Goal: Task Accomplishment & Management: Manage account settings

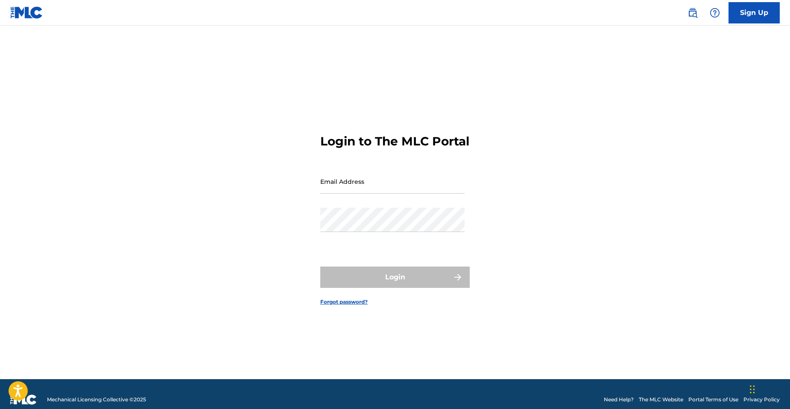
click at [372, 194] on input "Email Address" at bounding box center [392, 181] width 144 height 24
type input "[EMAIL_ADDRESS][DOMAIN_NAME]"
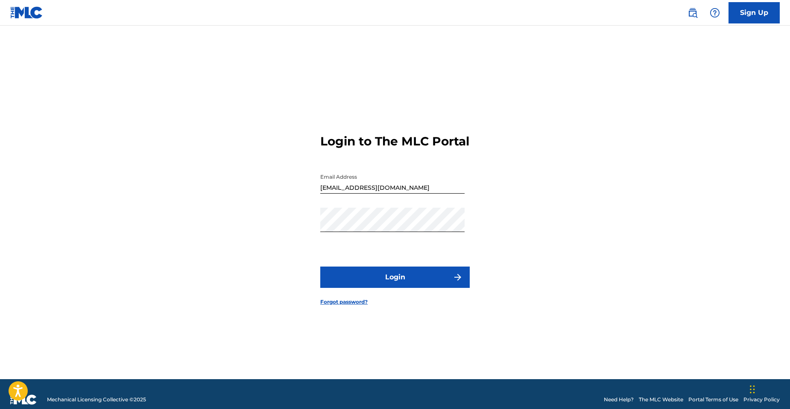
click at [386, 285] on button "Login" at bounding box center [394, 277] width 149 height 21
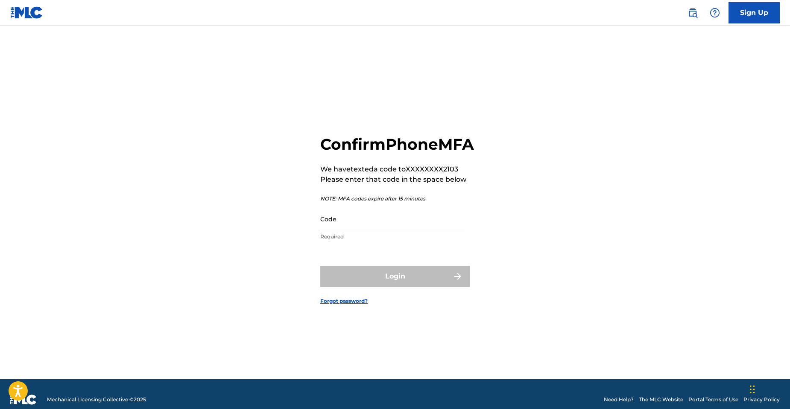
click at [338, 231] on input "Code" at bounding box center [392, 219] width 144 height 24
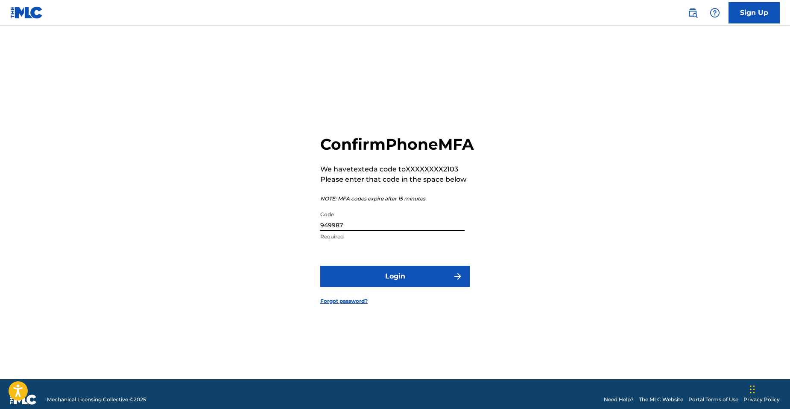
type input "949987"
click at [399, 278] on button "Login" at bounding box center [394, 276] width 149 height 21
